Goal: Register for event/course: Register for event/course

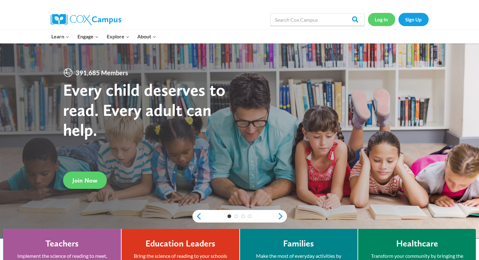
click at [387, 20] on link "Log In" at bounding box center [381, 19] width 27 height 13
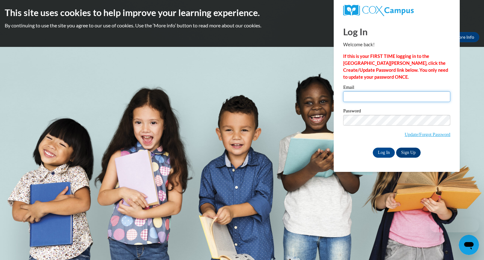
type input "kaitlinhspeck@icloud.com"
drag, startPoint x: 405, startPoint y: 99, endPoint x: 318, endPoint y: 96, distance: 86.6
click at [318, 96] on body "This site uses cookies to help improve your learning experience. By continuing …" at bounding box center [242, 130] width 484 height 260
type input "kspeck@my.athens.edu"
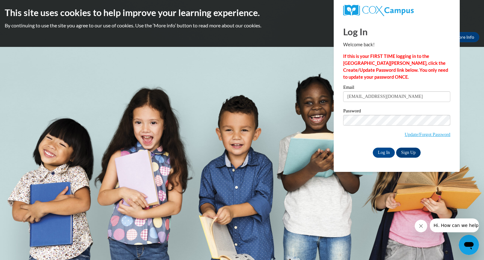
click at [365, 142] on div "Password Update/Forgot Password" at bounding box center [396, 127] width 107 height 37
click at [384, 152] on input "Log In" at bounding box center [383, 153] width 22 height 10
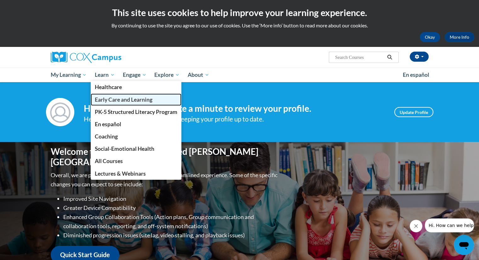
click at [112, 104] on link "Early Care and Learning" at bounding box center [136, 99] width 91 height 12
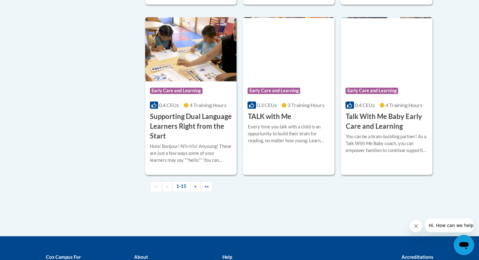
scroll to position [911, 0]
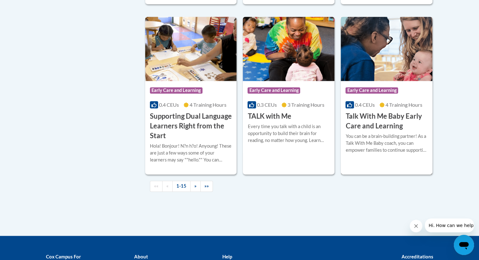
click at [384, 78] on img at bounding box center [387, 49] width 92 height 64
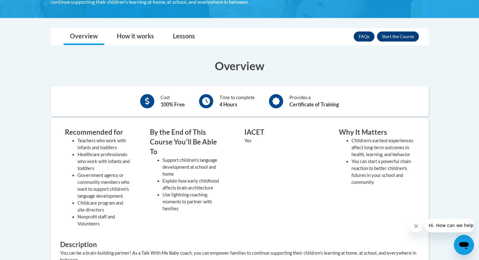
scroll to position [156, 0]
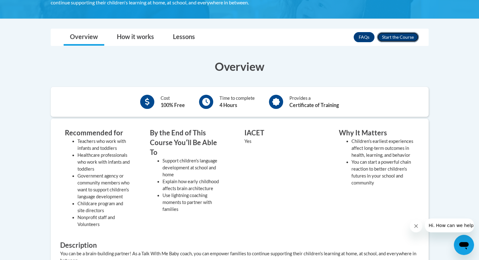
click at [385, 36] on button "Enroll" at bounding box center [398, 37] width 42 height 10
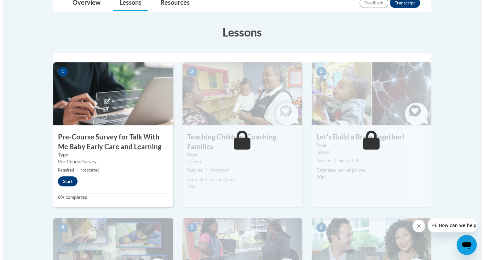
scroll to position [149, 0]
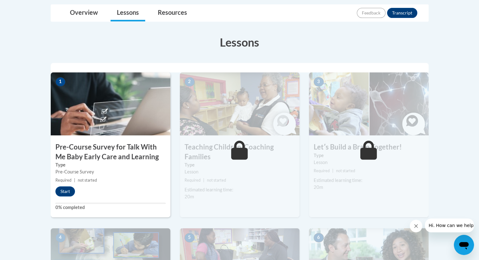
click at [282, 115] on img at bounding box center [240, 103] width 120 height 63
click at [58, 194] on button "Start" at bounding box center [65, 191] width 20 height 10
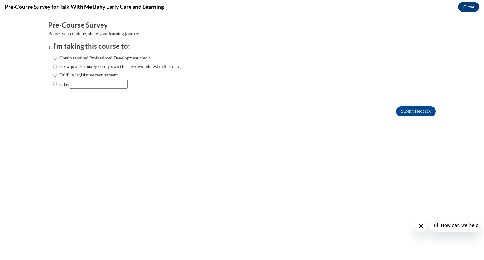
scroll to position [0, 0]
click at [110, 57] on label "Obtain required Professional Development credit." at bounding box center [102, 57] width 98 height 7
click at [57, 57] on input "Obtain required Professional Development credit." at bounding box center [55, 57] width 4 height 7
radio input "true"
click at [403, 113] on input "Submit feedback" at bounding box center [416, 111] width 40 height 10
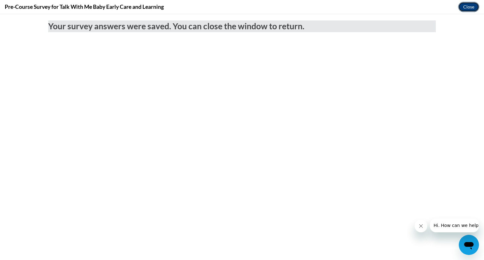
click at [469, 6] on button "Close" at bounding box center [468, 7] width 21 height 10
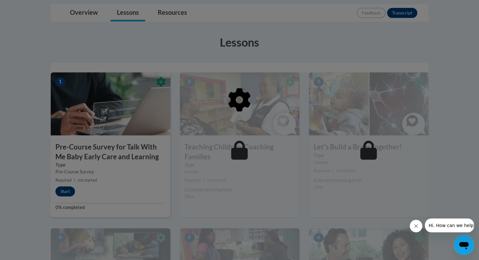
click at [219, 120] on div at bounding box center [240, 132] width 378 height 120
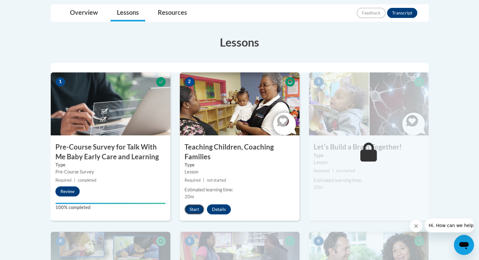
click at [193, 211] on button "Start" at bounding box center [194, 209] width 20 height 10
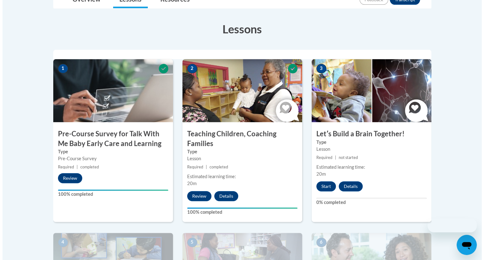
scroll to position [163, 0]
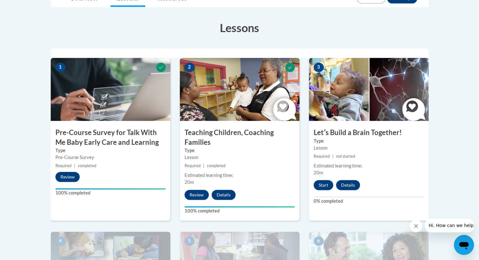
click at [368, 92] on img at bounding box center [369, 89] width 120 height 63
click at [323, 183] on button "Start" at bounding box center [324, 185] width 20 height 10
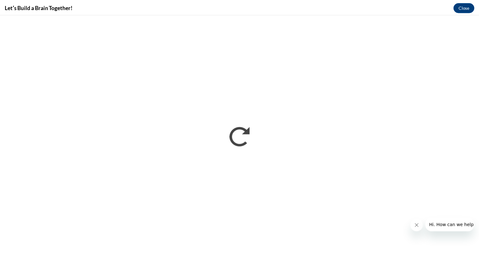
scroll to position [0, 0]
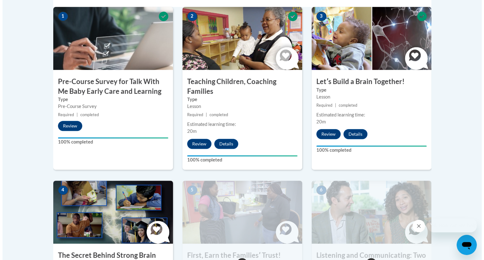
scroll to position [278, 0]
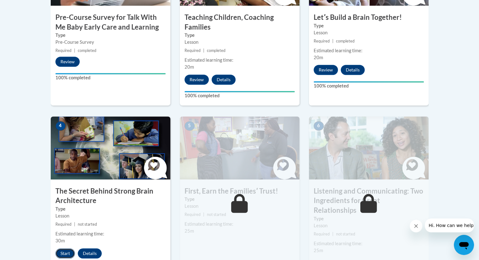
drag, startPoint x: 93, startPoint y: 150, endPoint x: 64, endPoint y: 251, distance: 105.1
click at [64, 251] on button "Start" at bounding box center [65, 253] width 20 height 10
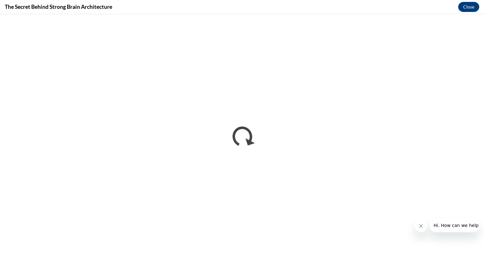
scroll to position [0, 0]
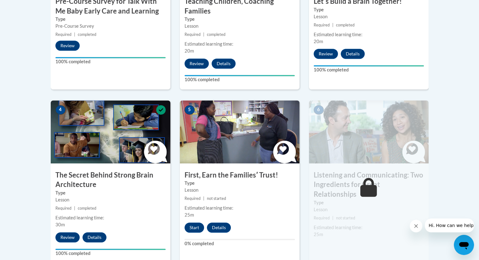
scroll to position [295, 0]
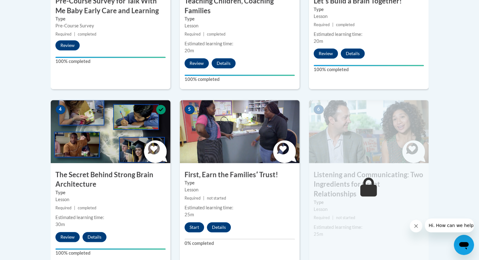
click at [194, 219] on div "5 First, Earn the Familiesʹ Trust! Type Lesson Required | not started Estimated…" at bounding box center [240, 181] width 120 height 163
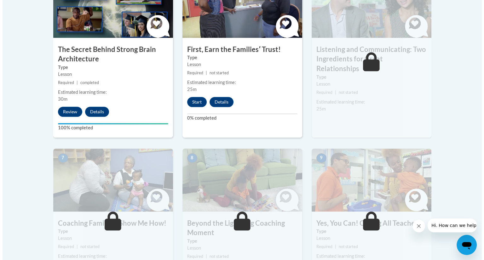
scroll to position [420, 0]
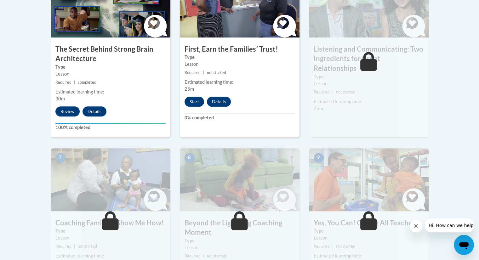
click at [199, 52] on h3 "First, Earn the Familiesʹ Trust!" at bounding box center [240, 49] width 120 height 10
click at [195, 103] on button "Start" at bounding box center [194, 102] width 20 height 10
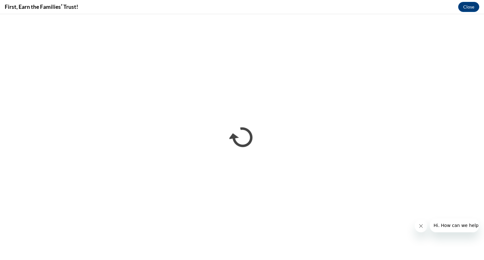
scroll to position [0, 0]
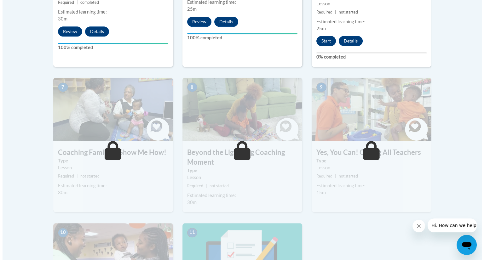
scroll to position [502, 0]
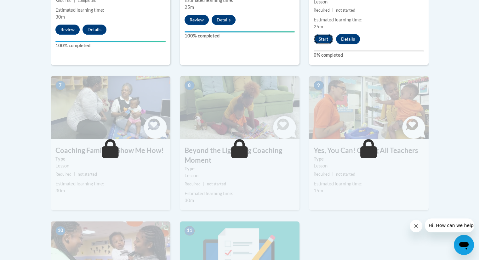
click at [322, 34] on button "Start" at bounding box center [324, 39] width 20 height 10
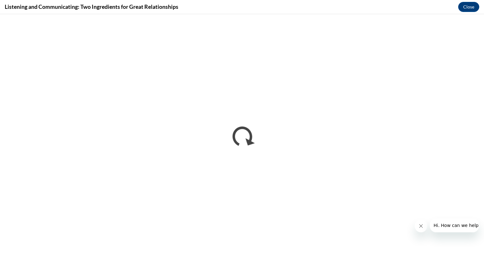
scroll to position [0, 0]
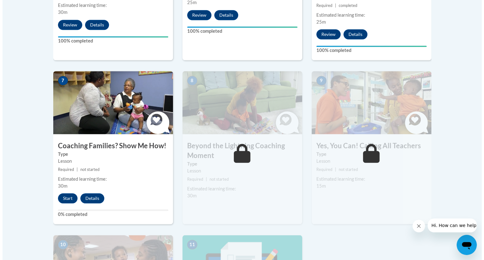
scroll to position [511, 0]
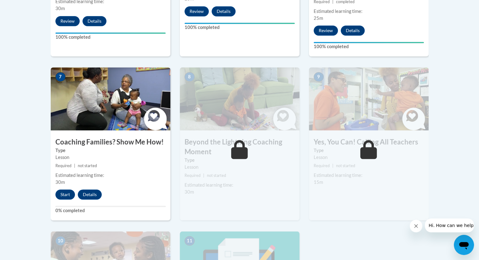
click at [66, 178] on div "7 Coaching Families? Show Me How! Type Lesson Required | not started Estimated …" at bounding box center [111, 143] width 120 height 153
click at [67, 189] on button "Start" at bounding box center [65, 194] width 20 height 10
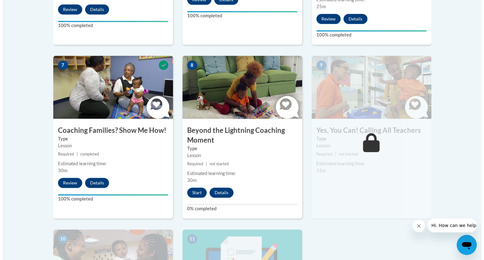
scroll to position [538, 0]
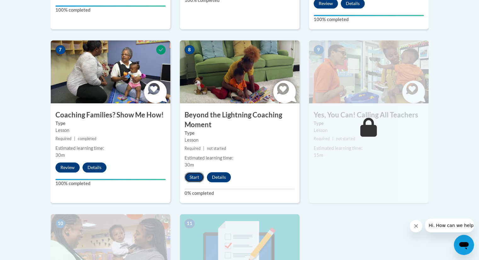
click at [193, 172] on button "Start" at bounding box center [194, 177] width 20 height 10
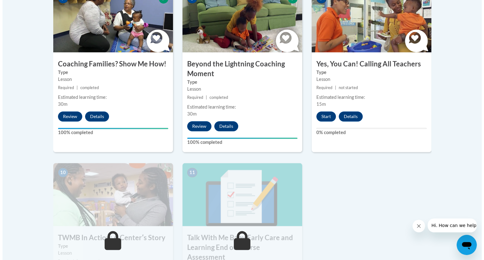
scroll to position [609, 0]
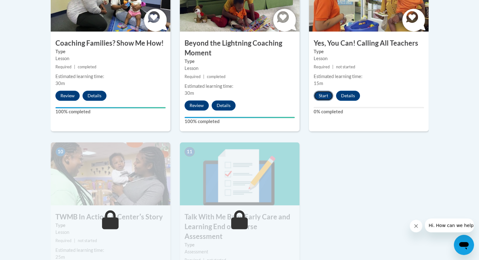
click at [320, 91] on button "Start" at bounding box center [324, 96] width 20 height 10
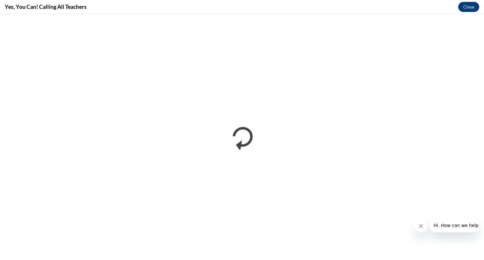
scroll to position [0, 0]
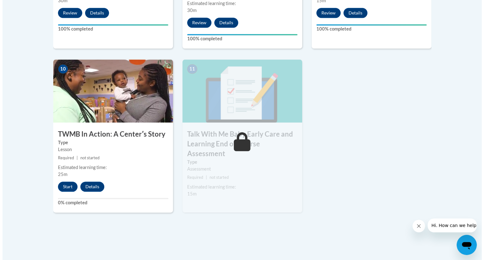
scroll to position [693, 0]
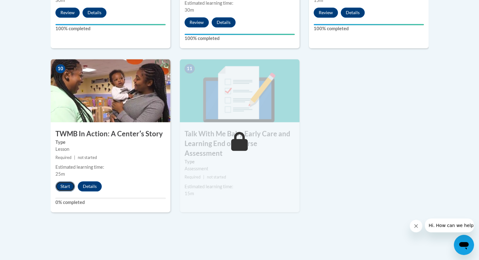
click at [69, 181] on button "Start" at bounding box center [65, 186] width 20 height 10
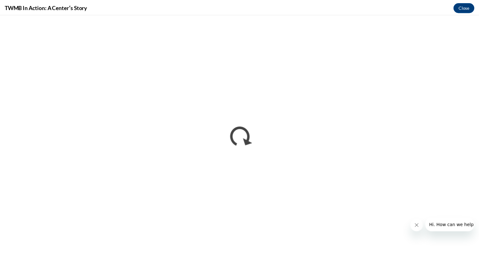
scroll to position [0, 0]
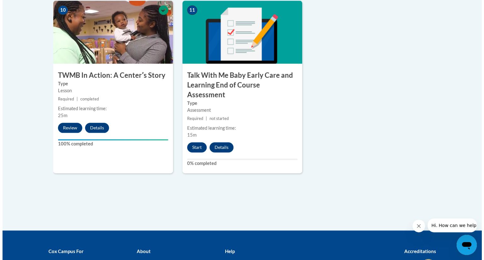
scroll to position [753, 0]
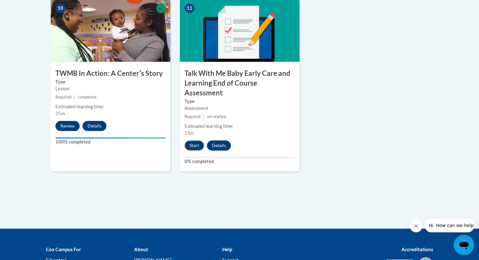
click at [194, 140] on button "Start" at bounding box center [194, 145] width 20 height 10
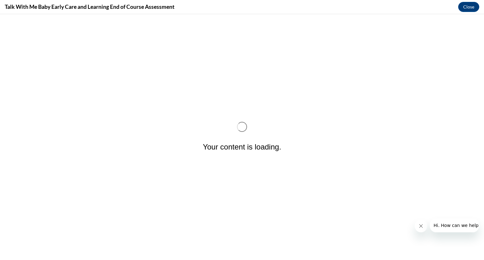
scroll to position [0, 0]
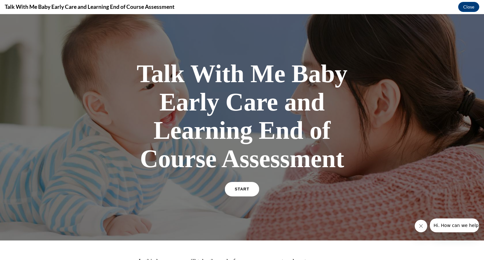
click at [239, 183] on link "START" at bounding box center [241, 189] width 34 height 14
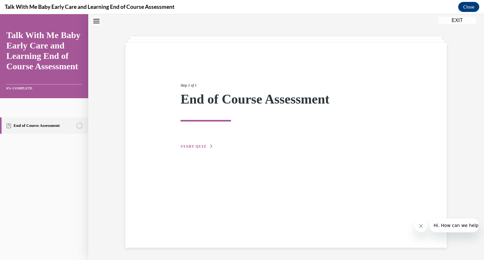
scroll to position [20, 0]
click at [195, 144] on button "START QUIZ" at bounding box center [196, 146] width 33 height 6
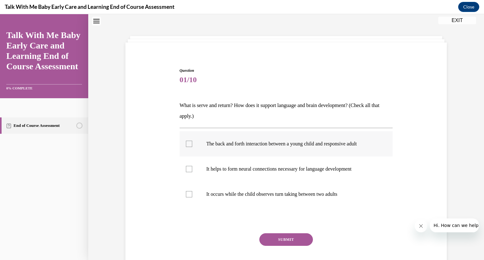
click at [198, 143] on label "The back and forth interaction between a young child and responsive adult" at bounding box center [285, 143] width 213 height 25
click at [192, 143] on input "The back and forth interaction between a young child and responsive adult" at bounding box center [189, 144] width 6 height 6
checkbox input "true"
click at [225, 185] on label "It occurs while the child observes turn taking between two adults" at bounding box center [285, 194] width 213 height 25
click at [192, 191] on input "It occurs while the child observes turn taking between two adults" at bounding box center [189, 194] width 6 height 6
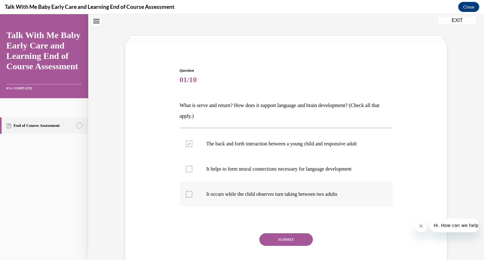
checkbox input "true"
click at [223, 172] on label "It helps to form neural connections necessary for language development" at bounding box center [285, 168] width 213 height 25
click at [192, 172] on input "It helps to form neural connections necessary for language development" at bounding box center [189, 169] width 6 height 6
checkbox input "true"
click at [225, 191] on p "It occurs while the child observes turn taking between two adults" at bounding box center [291, 194] width 171 height 6
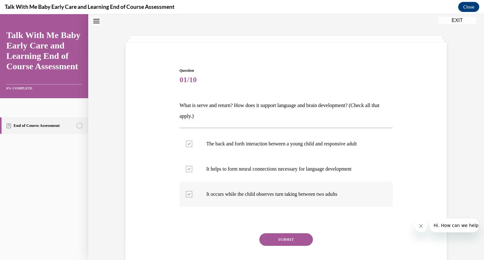
click at [192, 191] on input "It occurs while the child observes turn taking between two adults" at bounding box center [189, 194] width 6 height 6
checkbox input "false"
click at [290, 234] on button "SUBMIT" at bounding box center [286, 239] width 54 height 13
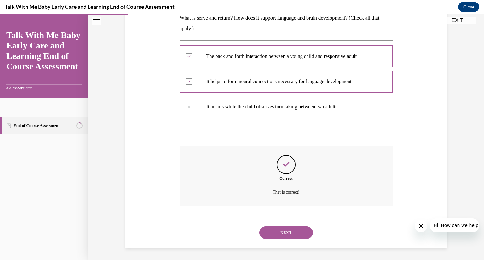
scroll to position [108, 0]
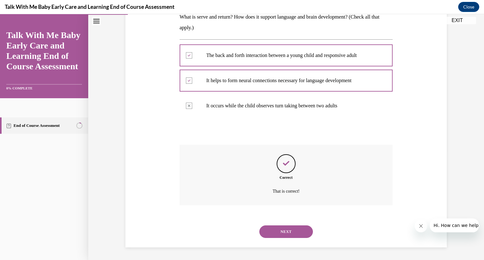
click at [287, 229] on button "NEXT" at bounding box center [286, 231] width 54 height 13
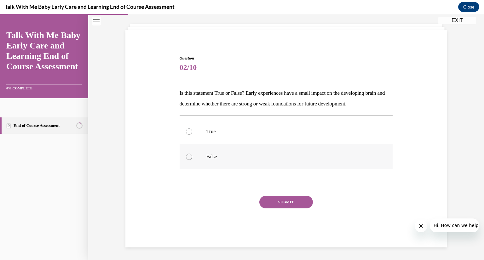
click at [257, 154] on p "False" at bounding box center [291, 157] width 171 height 6
click at [192, 154] on input "False" at bounding box center [189, 157] width 6 height 6
radio input "true"
click at [291, 203] on button "SUBMIT" at bounding box center [286, 202] width 54 height 13
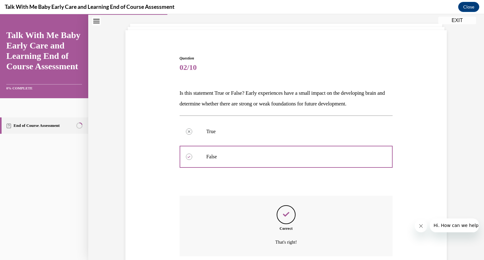
scroll to position [83, 0]
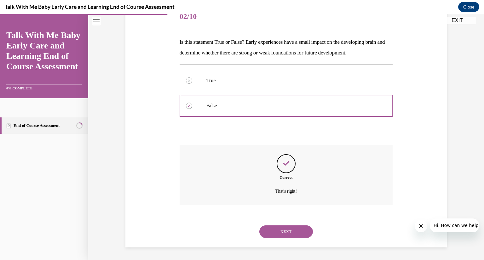
click at [280, 232] on button "NEXT" at bounding box center [286, 231] width 54 height 13
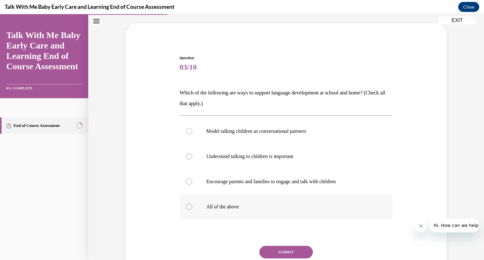
scroll to position [66, 0]
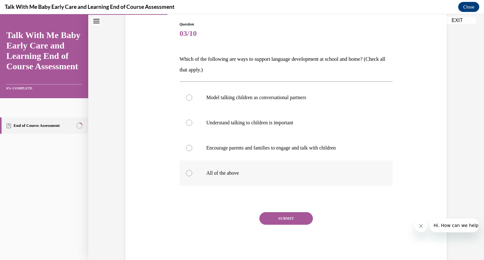
click at [257, 169] on label "All of the above" at bounding box center [285, 173] width 213 height 25
click at [192, 170] on input "All of the above" at bounding box center [189, 173] width 6 height 6
radio input "true"
click at [288, 220] on button "SUBMIT" at bounding box center [286, 218] width 54 height 13
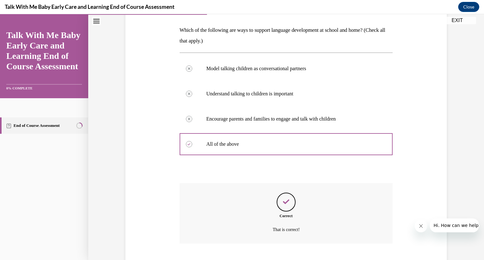
scroll to position [133, 0]
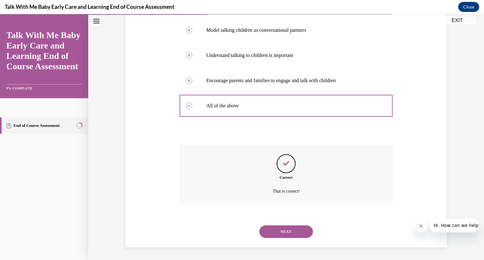
click at [292, 234] on button "NEXT" at bounding box center [286, 231] width 54 height 13
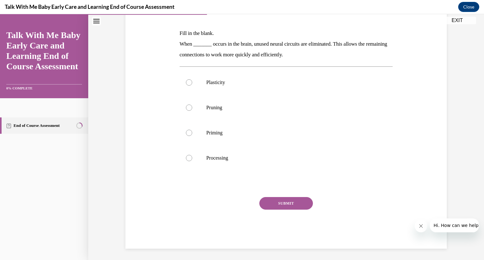
scroll to position [91, 0]
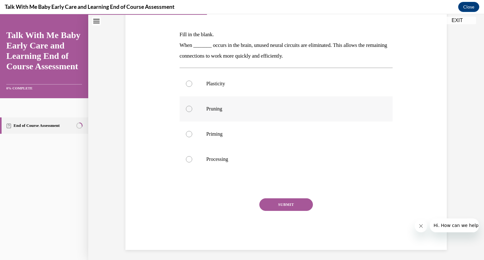
click at [303, 114] on label "Pruning" at bounding box center [285, 108] width 213 height 25
click at [192, 112] on input "Pruning" at bounding box center [189, 109] width 6 height 6
radio input "true"
click at [277, 209] on button "SUBMIT" at bounding box center [286, 204] width 54 height 13
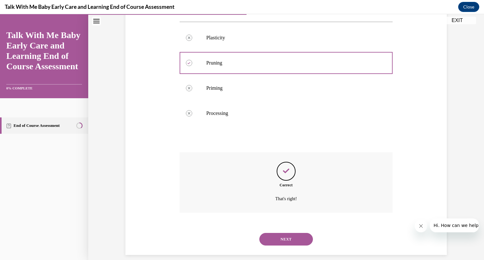
scroll to position [144, 0]
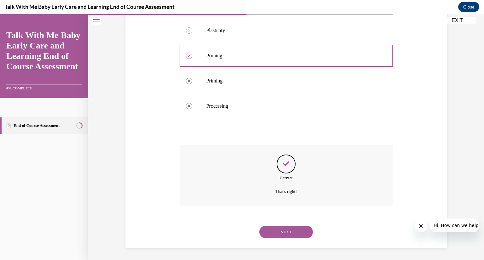
click at [295, 235] on button "NEXT" at bounding box center [286, 232] width 54 height 13
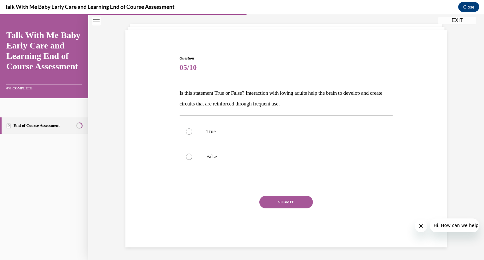
scroll to position [32, 0]
click at [268, 130] on p "True" at bounding box center [291, 131] width 171 height 6
click at [192, 130] on input "True" at bounding box center [189, 131] width 6 height 6
radio input "true"
click at [279, 198] on button "SUBMIT" at bounding box center [286, 202] width 54 height 13
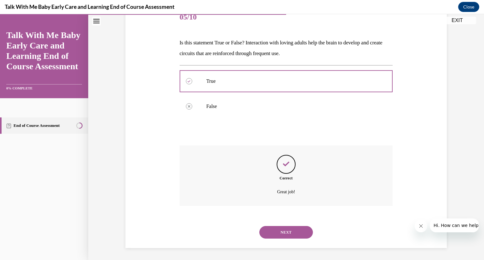
scroll to position [83, 0]
click at [280, 230] on button "NEXT" at bounding box center [286, 231] width 54 height 13
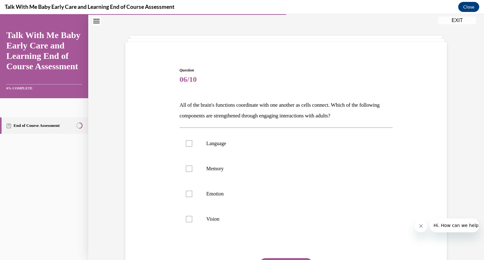
scroll to position [32, 0]
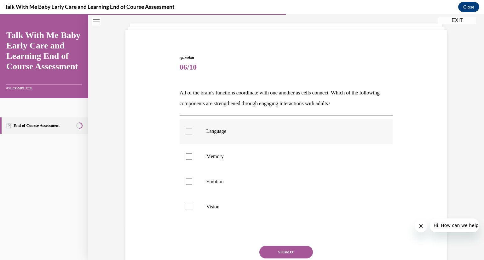
click at [260, 132] on p "Language" at bounding box center [291, 131] width 171 height 6
click at [192, 132] on input "Language" at bounding box center [189, 131] width 6 height 6
checkbox input "true"
click at [252, 164] on label "Memory" at bounding box center [285, 156] width 213 height 25
click at [192, 160] on input "Memory" at bounding box center [189, 156] width 6 height 6
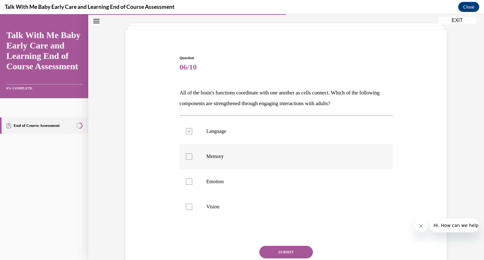
checkbox input "true"
click at [257, 188] on label "Emotion" at bounding box center [285, 181] width 213 height 25
click at [192, 185] on input "Emotion" at bounding box center [189, 181] width 6 height 6
checkbox input "true"
click at [286, 254] on button "SUBMIT" at bounding box center [286, 252] width 54 height 13
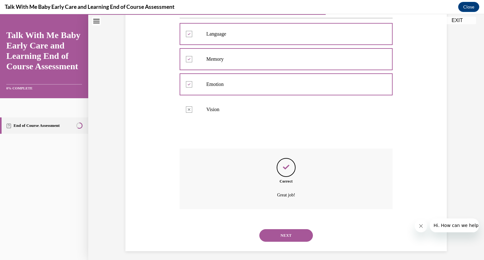
scroll to position [133, 0]
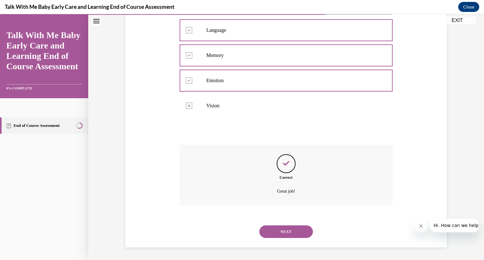
click at [280, 231] on button "NEXT" at bounding box center [286, 231] width 54 height 13
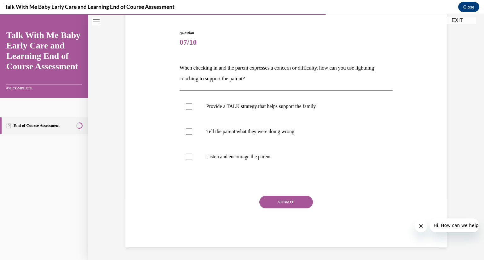
scroll to position [57, 0]
click at [257, 149] on label "Listen and encourage the parent" at bounding box center [285, 156] width 213 height 25
click at [192, 154] on input "Listen and encourage the parent" at bounding box center [189, 157] width 6 height 6
checkbox input "true"
click at [279, 200] on button "SUBMIT" at bounding box center [286, 202] width 54 height 13
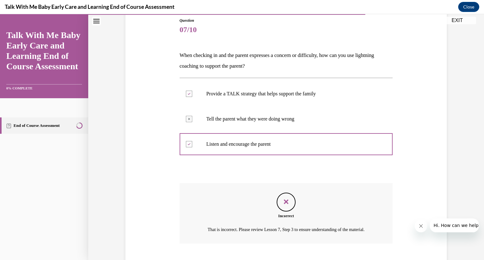
scroll to position [116, 0]
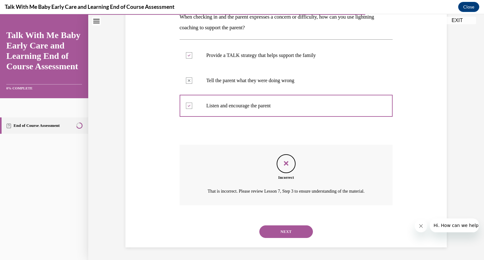
click at [276, 235] on button "NEXT" at bounding box center [286, 231] width 54 height 13
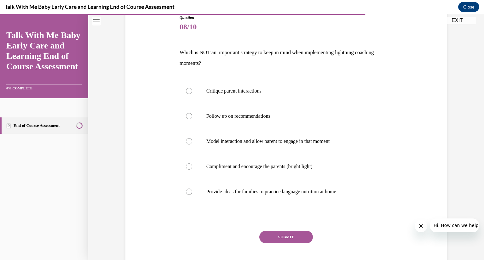
scroll to position [72, 0]
click at [260, 90] on p "Critique parent interactions" at bounding box center [291, 91] width 171 height 6
click at [192, 90] on input "Critique parent interactions" at bounding box center [189, 91] width 6 height 6
radio input "true"
click at [276, 240] on button "SUBMIT" at bounding box center [286, 237] width 54 height 13
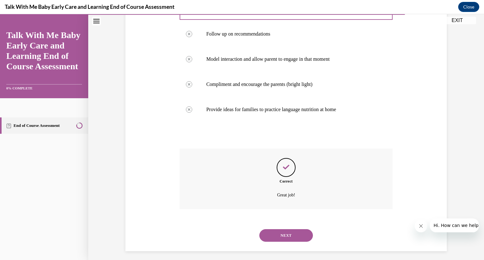
scroll to position [159, 0]
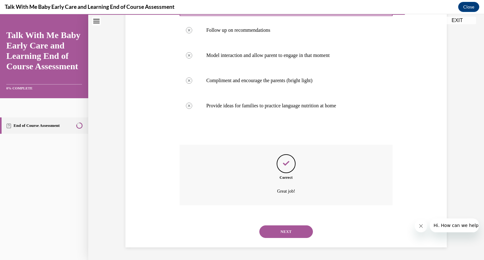
click at [277, 233] on button "NEXT" at bounding box center [286, 231] width 54 height 13
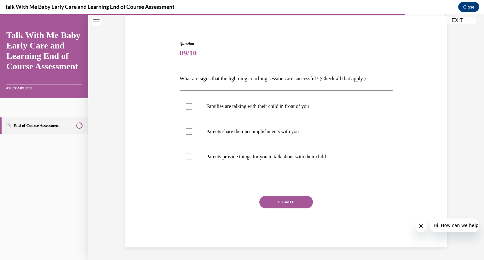
scroll to position [47, 0]
click at [277, 102] on label "Families are talking with their child in front of you" at bounding box center [285, 106] width 213 height 25
click at [192, 103] on input "Families are talking with their child in front of you" at bounding box center [189, 106] width 6 height 6
checkbox input "true"
click at [277, 151] on label "Parents provide things for you to talk about with their child" at bounding box center [285, 156] width 213 height 25
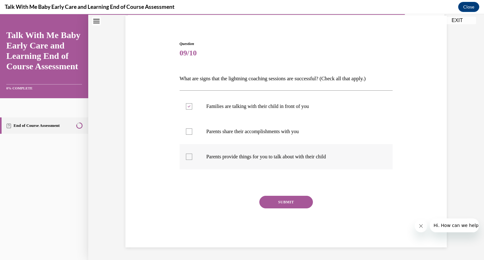
click at [192, 154] on input "Parents provide things for you to talk about with their child" at bounding box center [189, 157] width 6 height 6
checkbox input "true"
click at [265, 132] on p "Parents share their accomplishments with you" at bounding box center [291, 131] width 171 height 6
click at [192, 132] on input "Parents share their accomplishments with you" at bounding box center [189, 131] width 6 height 6
checkbox input "true"
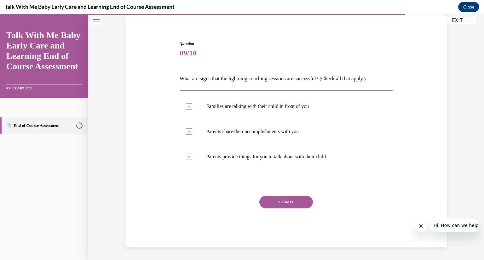
click at [285, 197] on button "SUBMIT" at bounding box center [286, 202] width 54 height 13
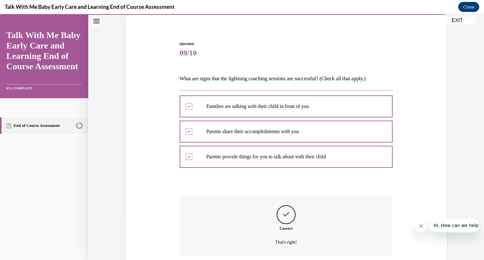
scroll to position [97, 0]
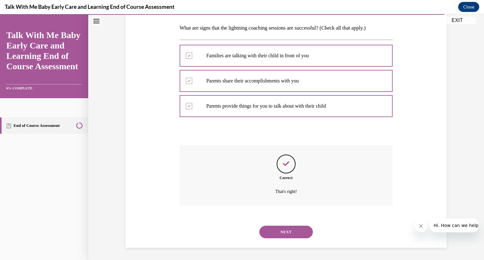
click at [292, 230] on button "NEXT" at bounding box center [286, 232] width 54 height 13
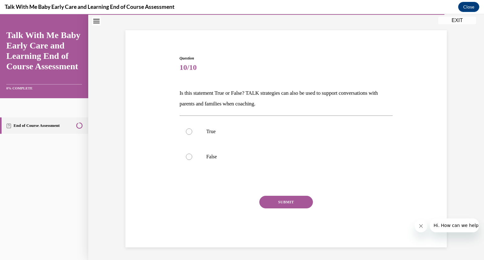
scroll to position [32, 0]
click at [255, 132] on p "True" at bounding box center [291, 131] width 171 height 6
click at [192, 132] on input "True" at bounding box center [189, 131] width 6 height 6
radio input "true"
click at [291, 202] on button "SUBMIT" at bounding box center [286, 202] width 54 height 13
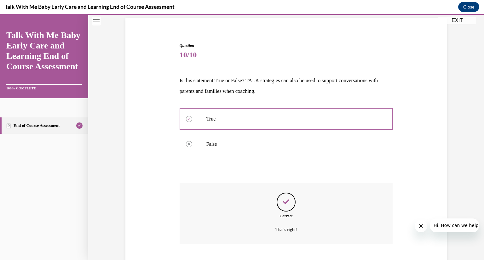
scroll to position [83, 0]
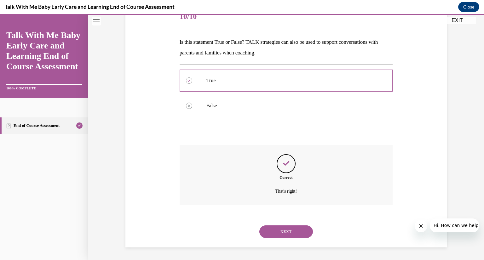
click at [276, 235] on button "NEXT" at bounding box center [286, 231] width 54 height 13
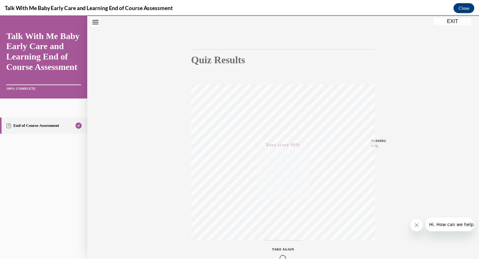
scroll to position [77, 0]
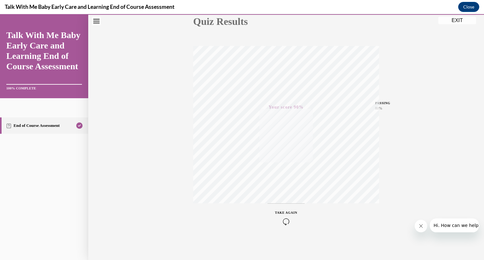
click at [455, 18] on button "EXIT" at bounding box center [457, 21] width 38 height 8
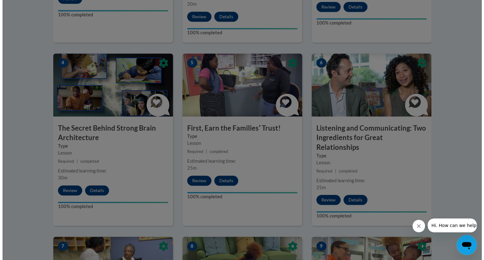
scroll to position [323, 0]
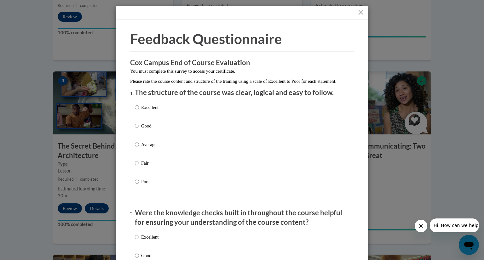
click at [159, 156] on div "Excellent Good Average Fair Poor" at bounding box center [242, 152] width 214 height 103
click at [155, 155] on label "Average" at bounding box center [147, 149] width 24 height 17
click at [139, 148] on input "Average" at bounding box center [137, 144] width 4 height 7
radio input "true"
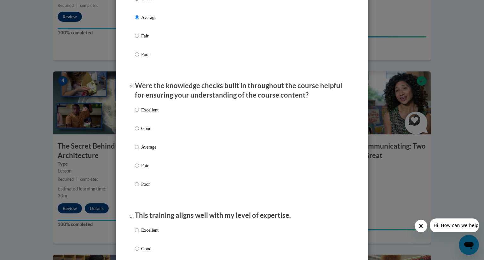
click at [155, 150] on p "Average" at bounding box center [149, 147] width 17 height 7
click at [139, 150] on input "Average" at bounding box center [137, 147] width 4 height 7
radio input "true"
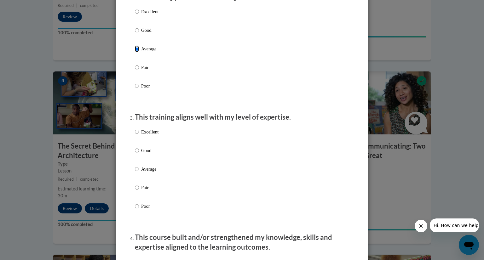
scroll to position [237, 0]
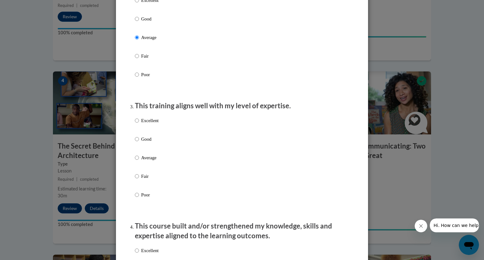
click at [155, 153] on label "Good" at bounding box center [147, 144] width 24 height 17
click at [139, 143] on input "Good" at bounding box center [137, 139] width 4 height 7
radio input "true"
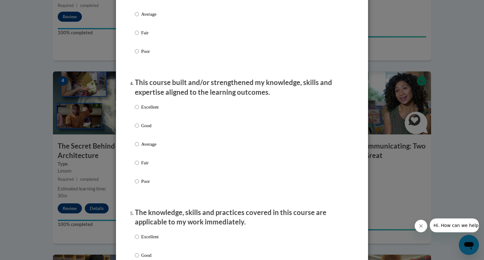
scroll to position [396, 0]
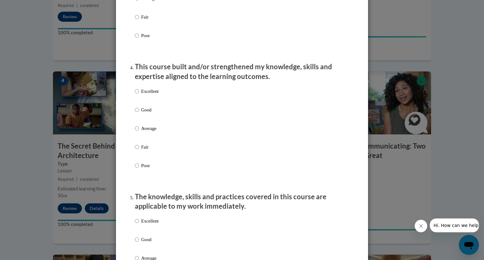
click at [150, 139] on label "Average" at bounding box center [147, 133] width 24 height 17
click at [139, 132] on input "Average" at bounding box center [137, 128] width 4 height 7
radio input "true"
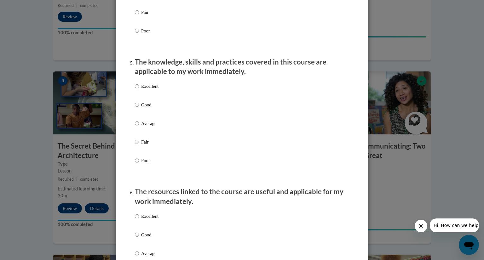
scroll to position [531, 0]
click at [150, 127] on p "Average" at bounding box center [149, 123] width 17 height 7
click at [139, 127] on input "Average" at bounding box center [137, 123] width 4 height 7
radio input "true"
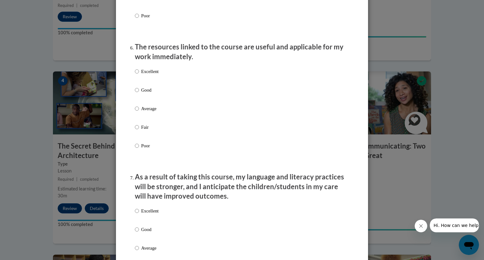
scroll to position [676, 0]
click at [147, 111] on p "Average" at bounding box center [149, 108] width 17 height 7
click at [139, 111] on input "Average" at bounding box center [137, 108] width 4 height 7
radio input "true"
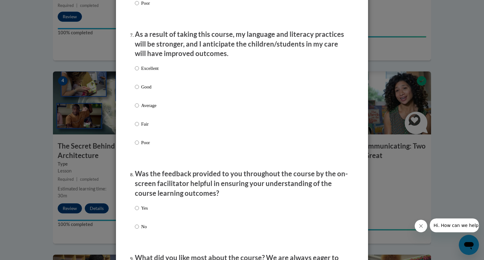
scroll to position [818, 0]
drag, startPoint x: 147, startPoint y: 112, endPoint x: 133, endPoint y: 113, distance: 13.9
click at [135, 109] on input "Average" at bounding box center [137, 105] width 4 height 7
radio input "true"
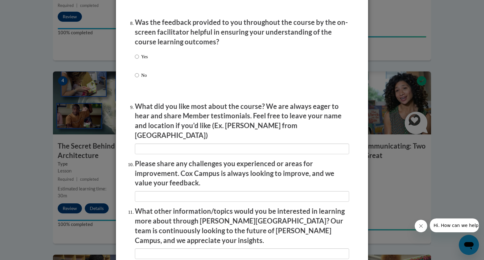
scroll to position [971, 0]
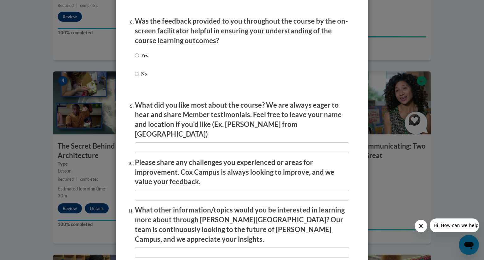
click at [141, 59] on p "Yes" at bounding box center [144, 55] width 7 height 7
click at [139, 59] on input "Yes" at bounding box center [137, 55] width 4 height 7
radio input "true"
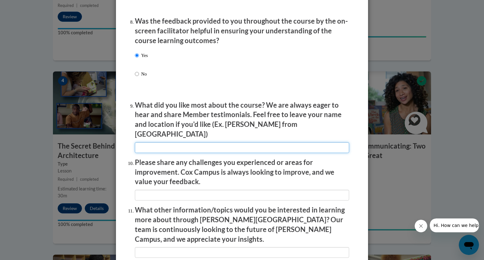
click at [159, 150] on input "textbox" at bounding box center [242, 147] width 214 height 11
type input "Learning more about topic"
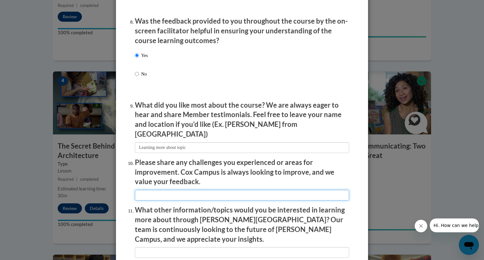
click at [161, 190] on input "textbox" at bounding box center [242, 195] width 214 height 11
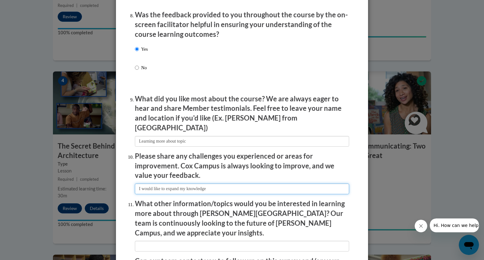
scroll to position [1051, 0]
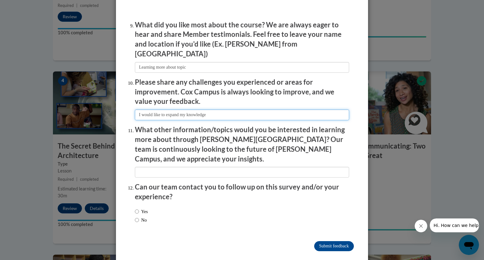
type input "I would like to expand my knowledge"
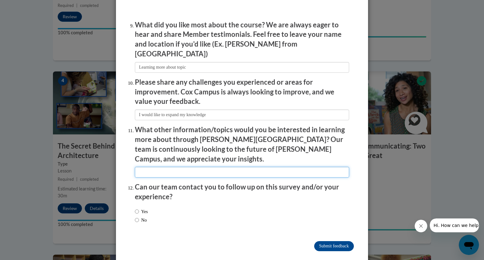
click at [165, 167] on input "textbox" at bounding box center [242, 172] width 214 height 11
type input "I would like to expand my knowldege"
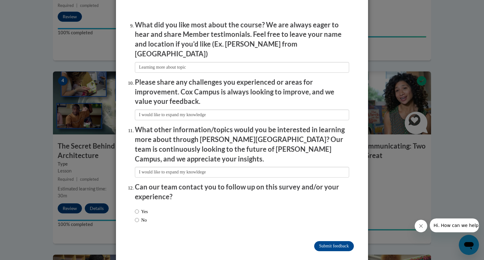
click at [179, 206] on div "Yes No" at bounding box center [242, 217] width 214 height 24
click at [137, 217] on label "No" at bounding box center [141, 220] width 12 height 7
click at [137, 217] on input "No" at bounding box center [137, 220] width 4 height 7
radio input "true"
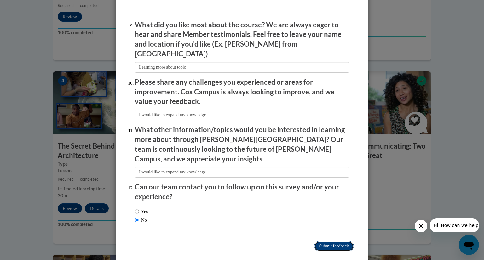
click at [324, 241] on input "Submit feedback" at bounding box center [334, 246] width 40 height 10
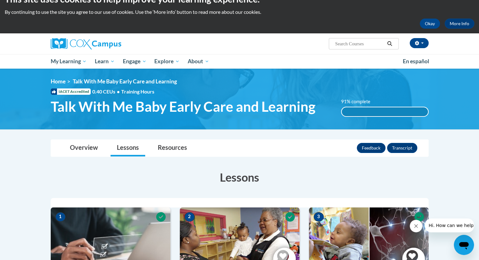
scroll to position [5, 0]
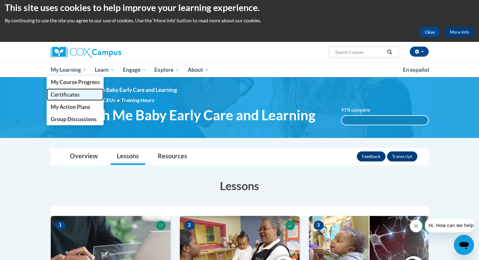
click at [77, 96] on span "Certificates" at bounding box center [64, 94] width 29 height 7
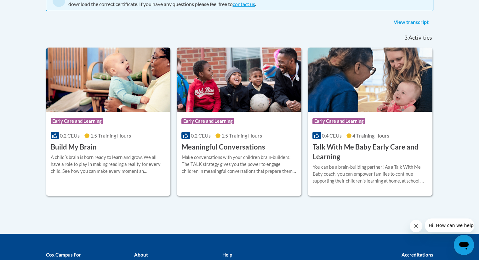
scroll to position [152, 0]
